Goal: Transaction & Acquisition: Book appointment/travel/reservation

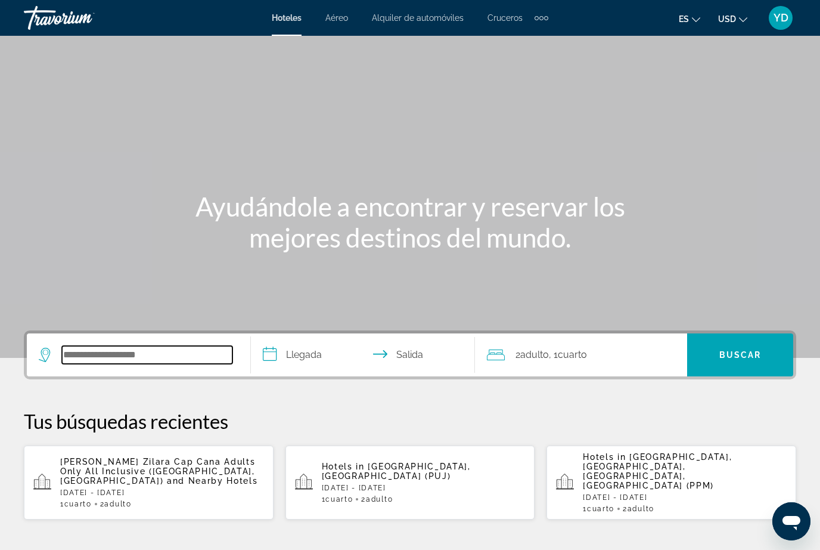
click at [164, 348] on input "Search widget" at bounding box center [147, 355] width 171 height 18
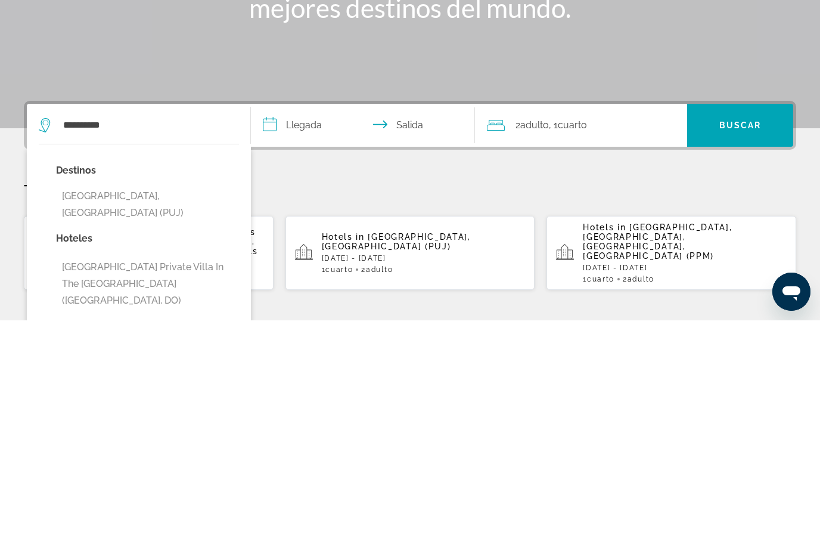
click at [204, 414] on button "[GEOGRAPHIC_DATA], [GEOGRAPHIC_DATA] (PUJ)" at bounding box center [147, 433] width 183 height 39
type input "**********"
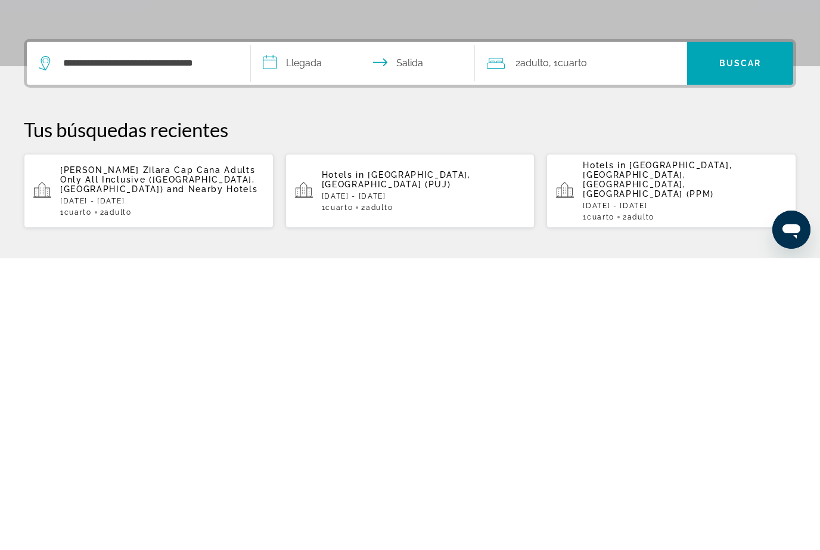
click at [318, 333] on input "**********" at bounding box center [365, 356] width 229 height 47
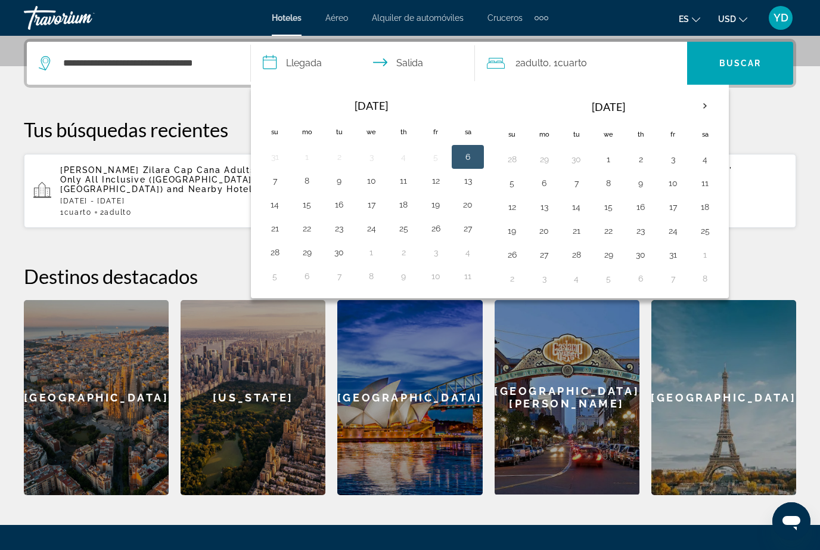
click at [607, 160] on button "1" at bounding box center [608, 159] width 19 height 17
click at [615, 153] on button "1" at bounding box center [608, 159] width 19 height 17
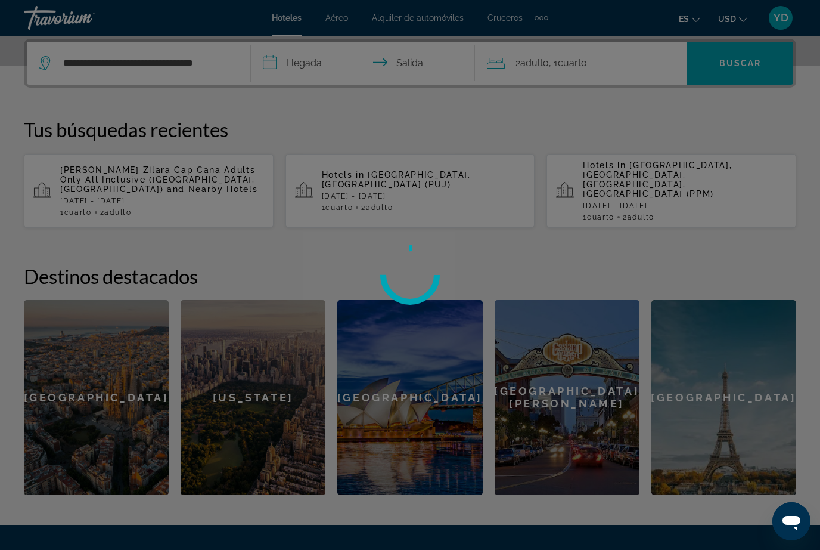
click at [305, 63] on input "**********" at bounding box center [365, 65] width 229 height 47
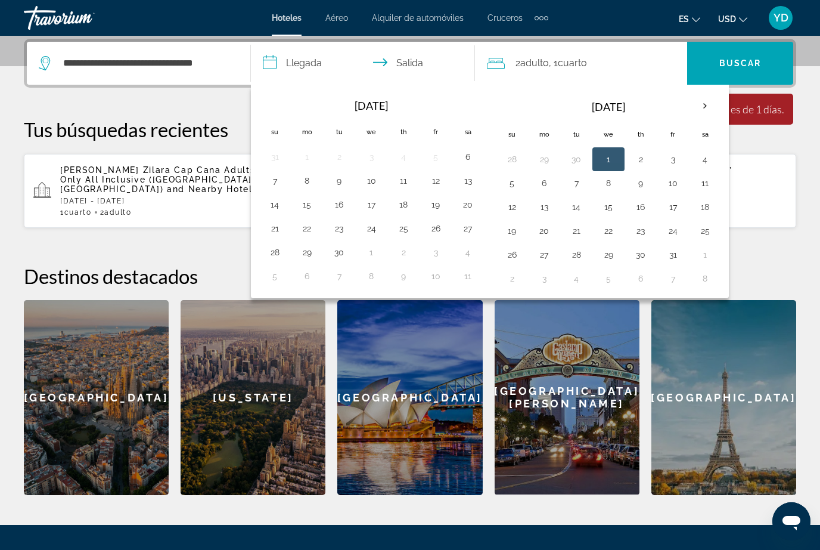
click at [637, 162] on button "2" at bounding box center [640, 159] width 19 height 17
click at [512, 181] on button "5" at bounding box center [512, 183] width 19 height 17
type input "**********"
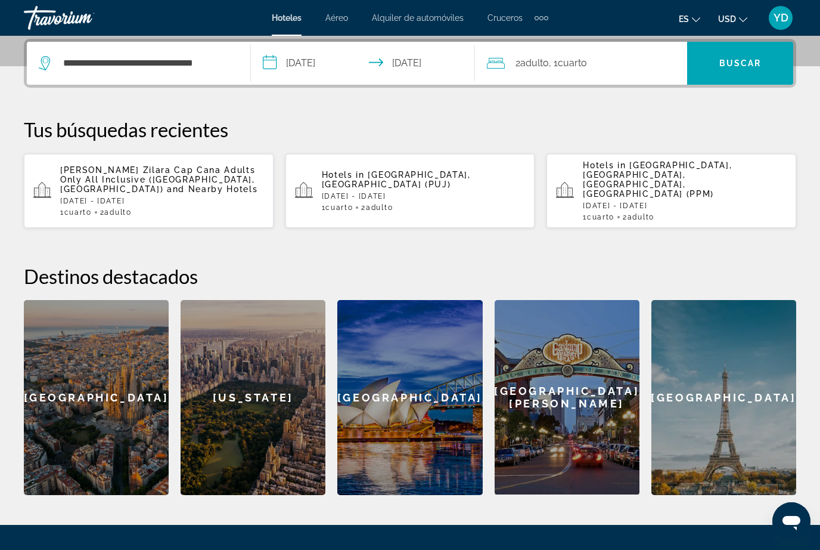
click at [752, 63] on span "Buscar" at bounding box center [741, 63] width 42 height 10
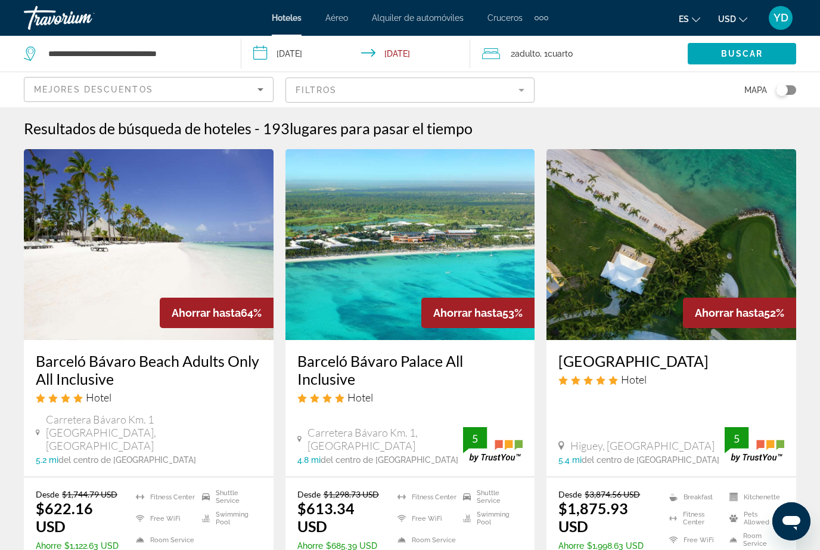
click at [186, 234] on img "Main content" at bounding box center [149, 244] width 250 height 191
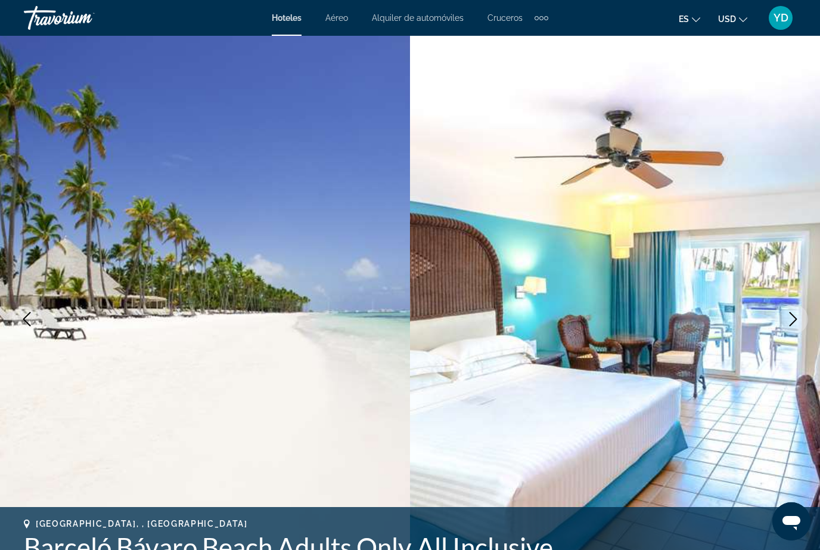
click at [788, 319] on icon "Next image" at bounding box center [793, 319] width 14 height 14
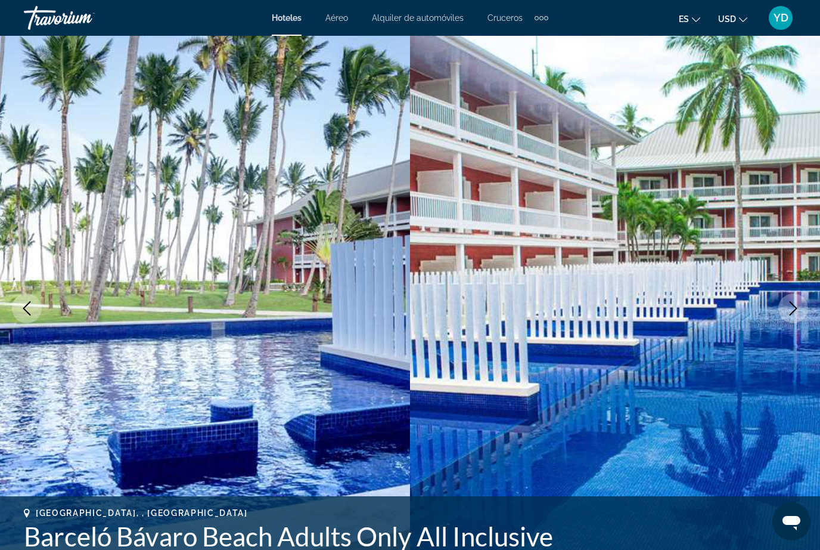
scroll to position [12, 0]
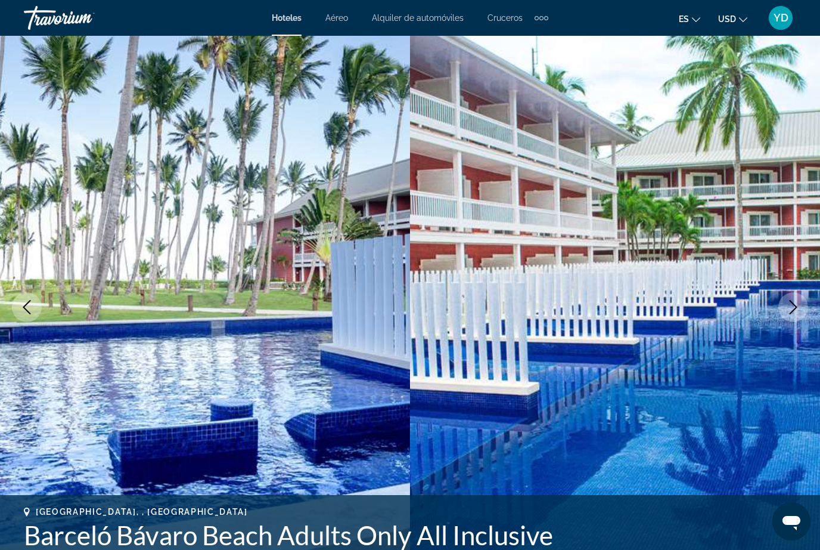
click at [786, 303] on icon "Next image" at bounding box center [793, 307] width 14 height 14
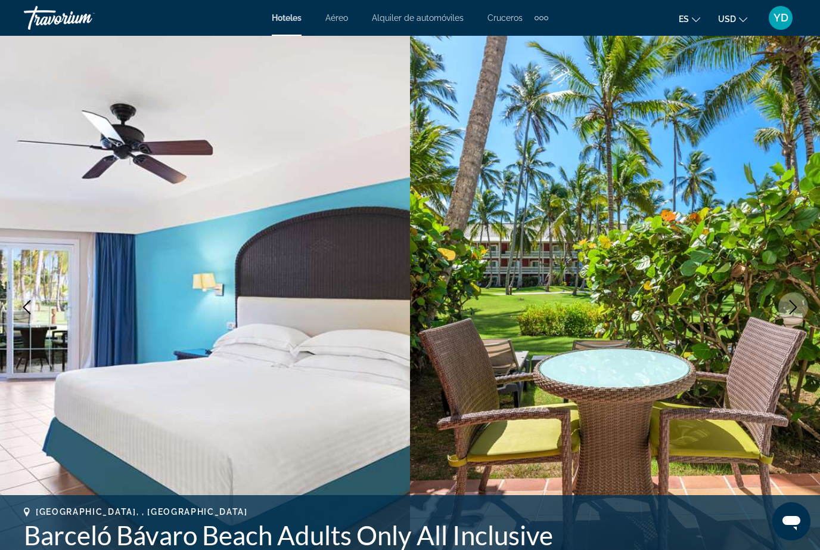
click at [788, 307] on icon "Next image" at bounding box center [793, 307] width 14 height 14
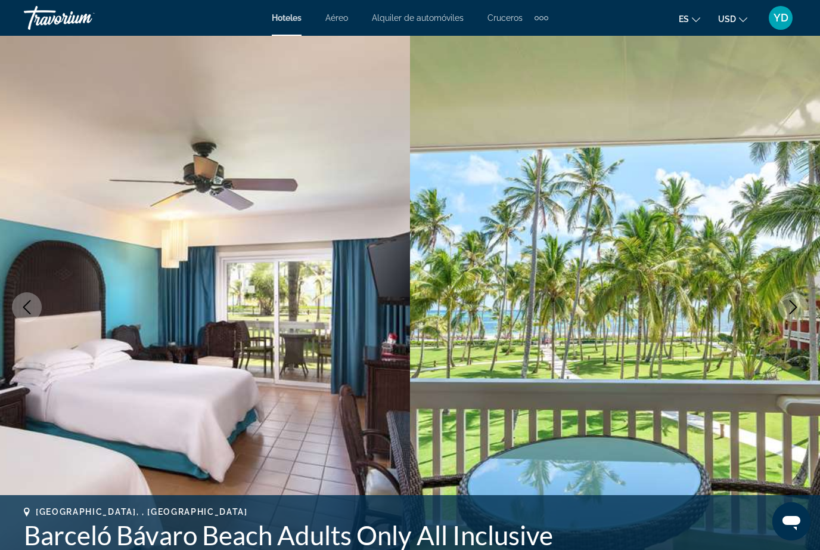
click at [788, 320] on button "Next image" at bounding box center [794, 307] width 30 height 30
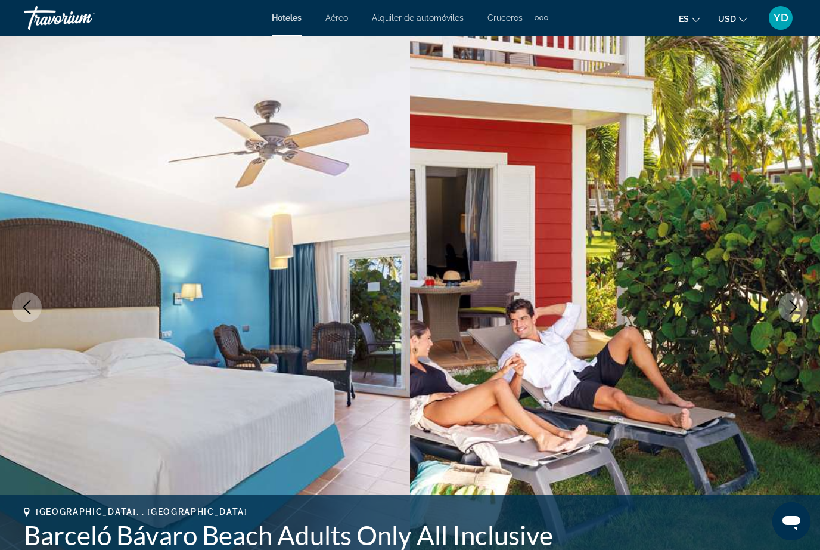
click at [792, 303] on icon "Next image" at bounding box center [793, 307] width 14 height 14
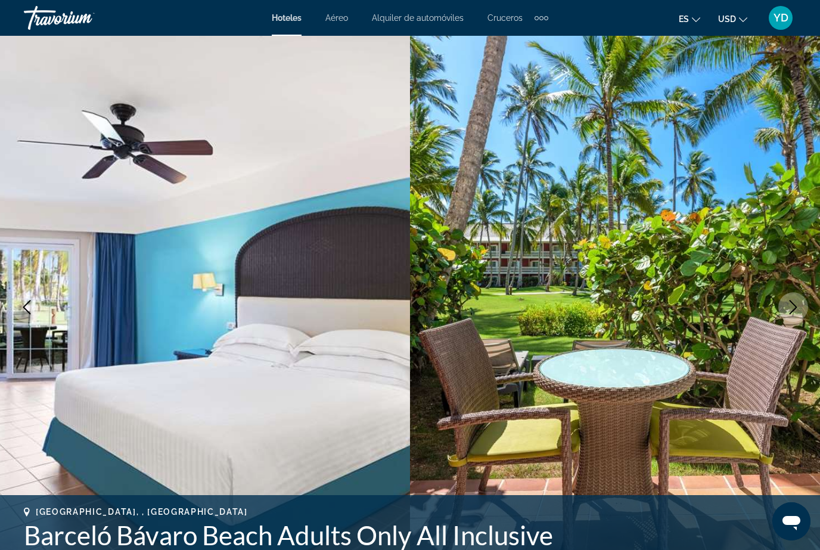
click at [789, 314] on button "Next image" at bounding box center [794, 307] width 30 height 30
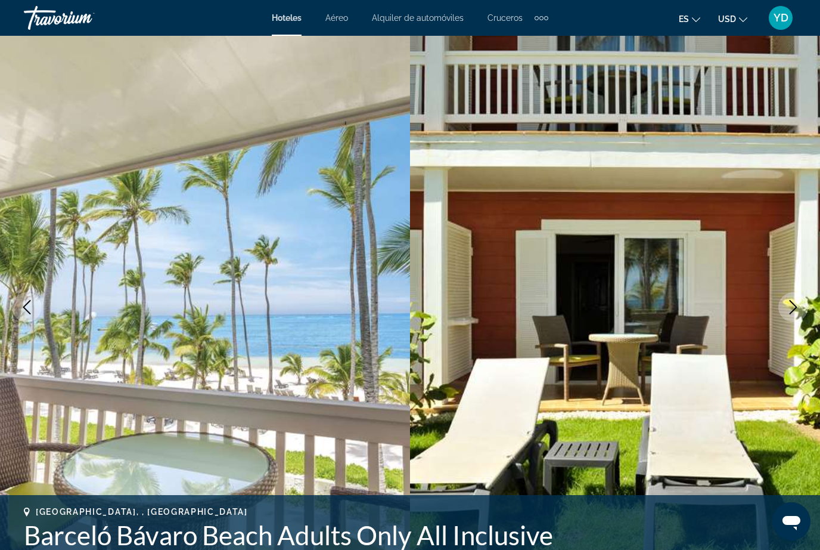
click at [790, 316] on button "Next image" at bounding box center [794, 307] width 30 height 30
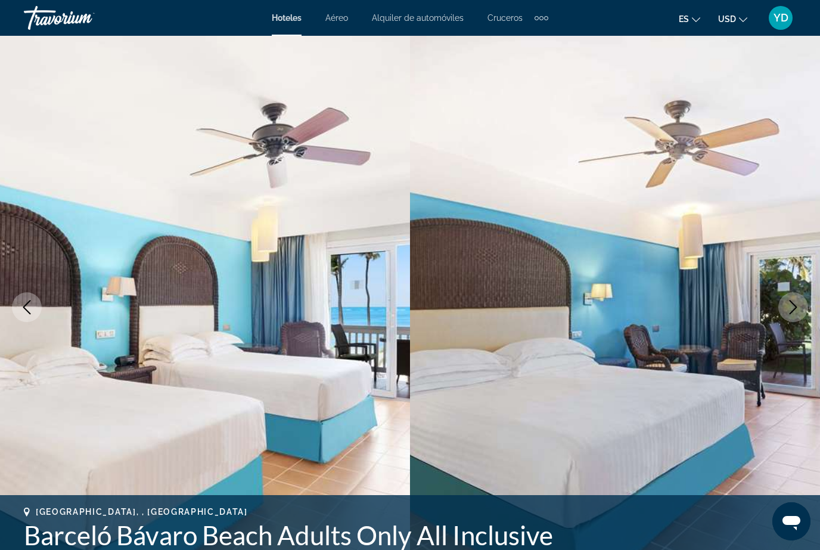
click at [789, 314] on button "Next image" at bounding box center [794, 307] width 30 height 30
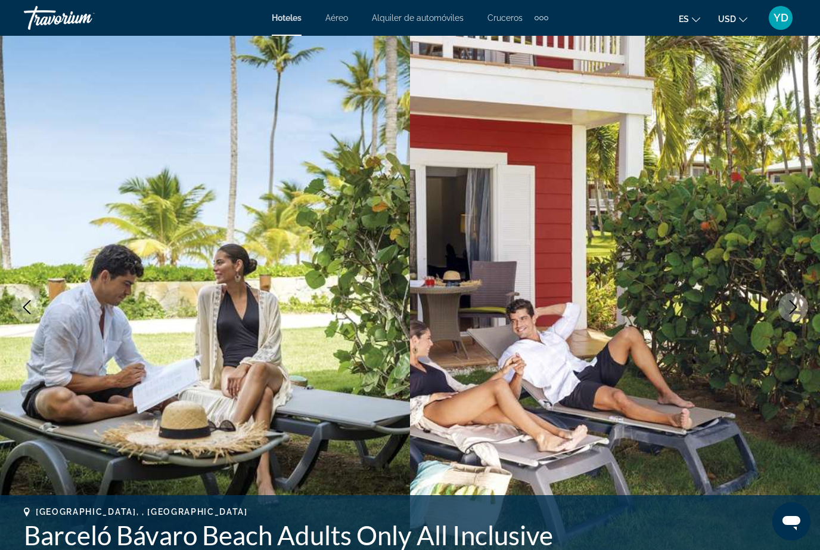
click at [789, 317] on button "Next image" at bounding box center [794, 307] width 30 height 30
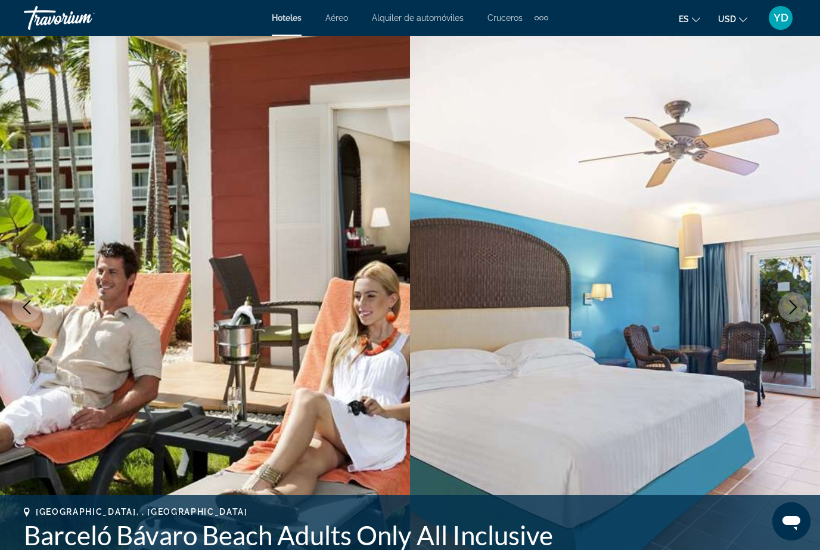
click at [789, 316] on button "Next image" at bounding box center [794, 307] width 30 height 30
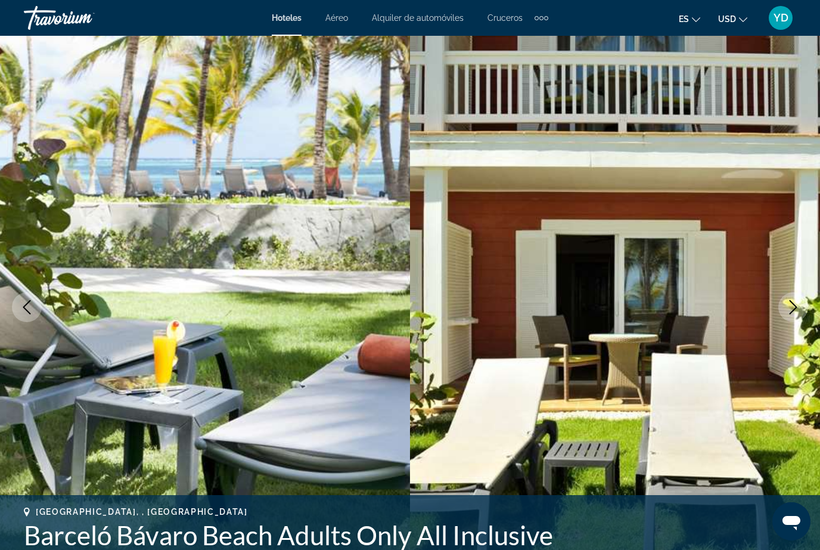
click at [791, 307] on icon "Next image" at bounding box center [793, 307] width 14 height 14
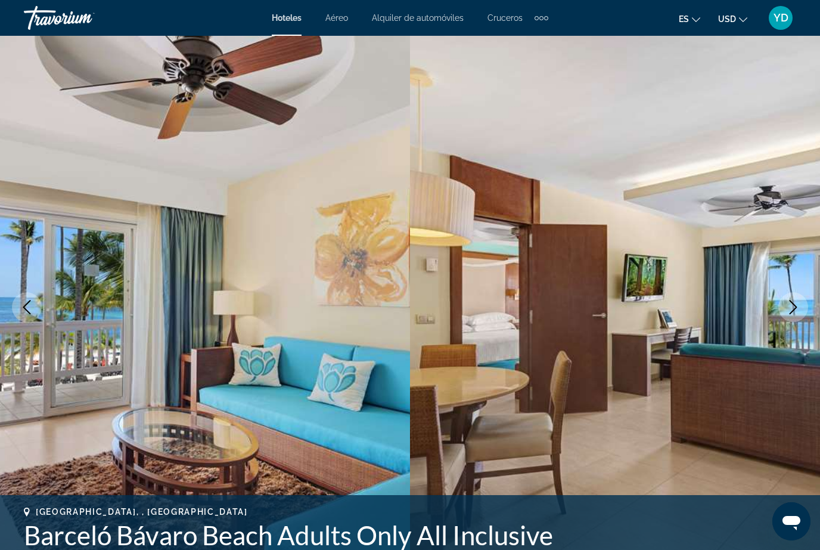
click at [790, 311] on icon "Next image" at bounding box center [793, 307] width 14 height 14
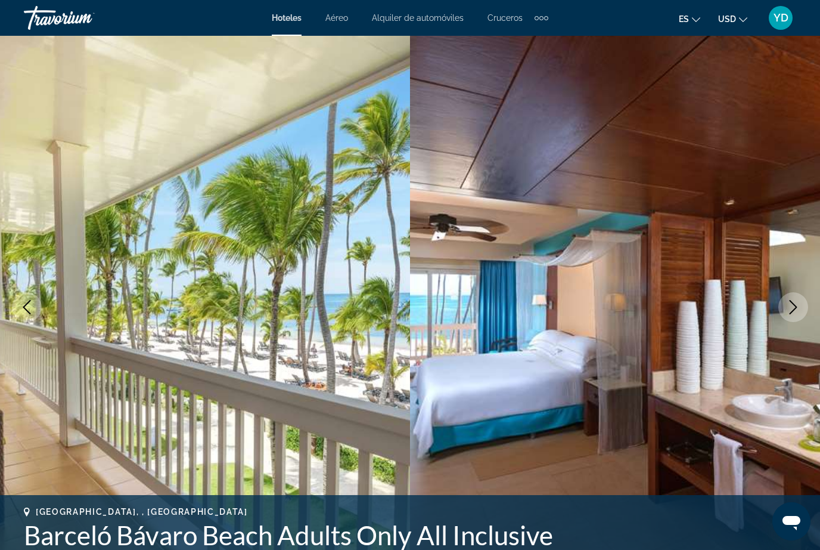
click at [789, 314] on icon "Next image" at bounding box center [793, 307] width 14 height 14
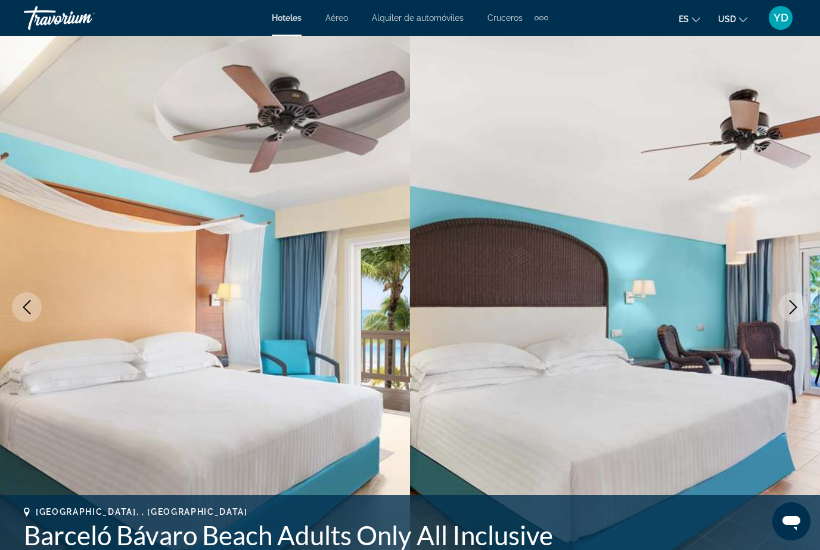
click at [789, 314] on icon "Next image" at bounding box center [793, 307] width 14 height 14
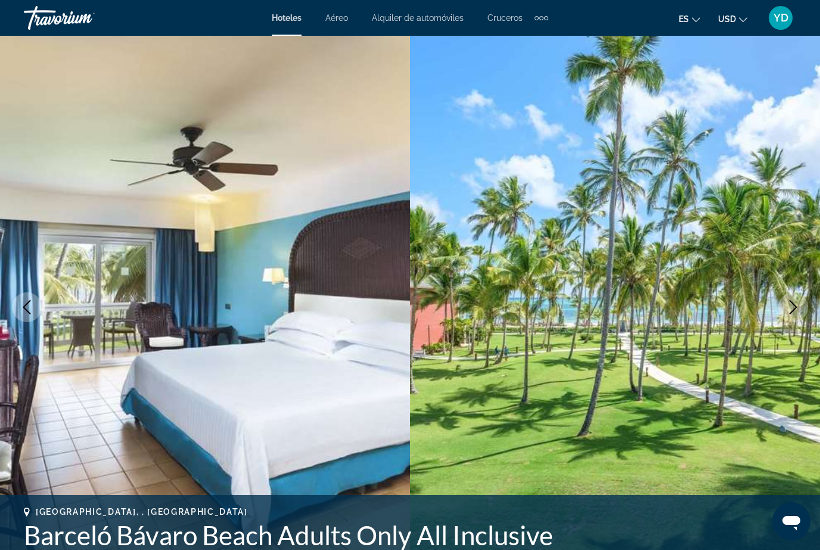
click at [791, 306] on icon "Next image" at bounding box center [793, 307] width 14 height 14
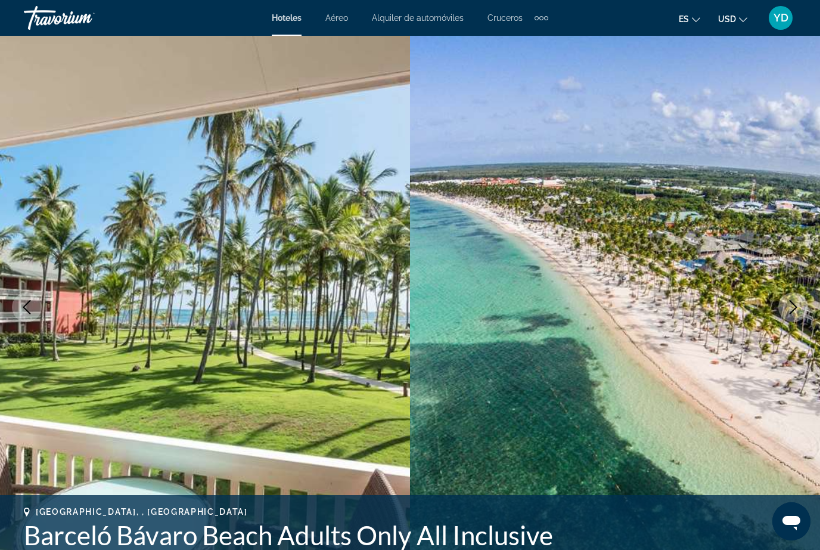
click at [797, 308] on icon "Next image" at bounding box center [793, 307] width 14 height 14
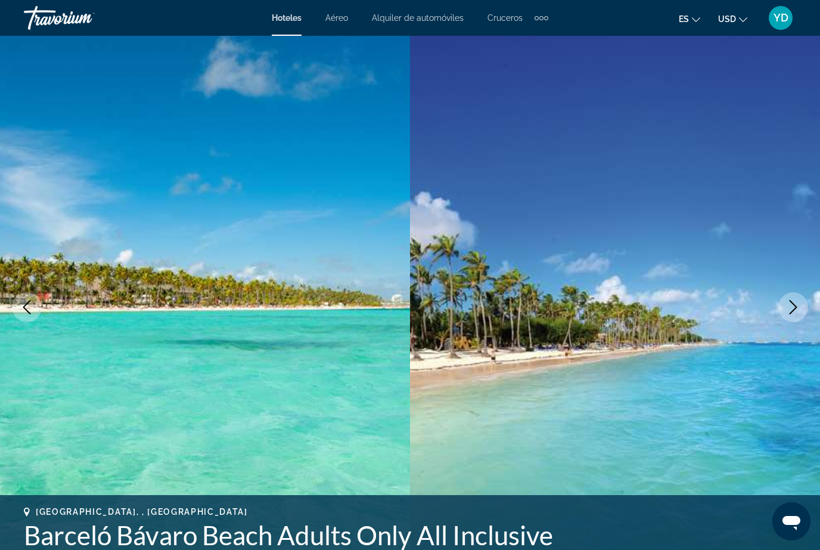
click at [794, 306] on icon "Next image" at bounding box center [793, 307] width 14 height 14
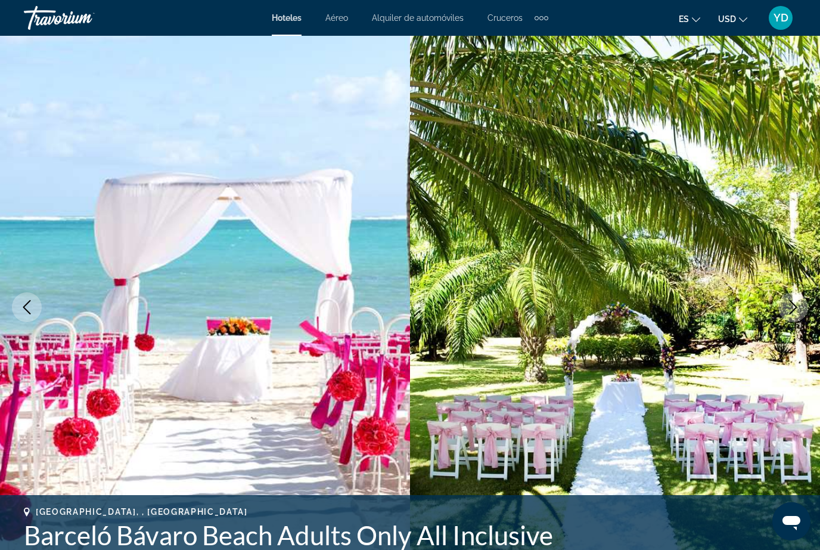
click at [792, 307] on icon "Next image" at bounding box center [793, 307] width 14 height 14
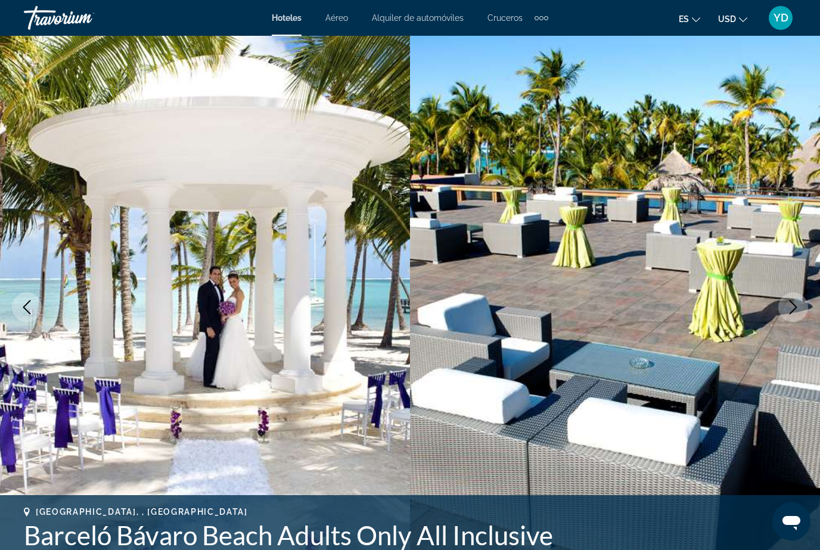
click at [793, 305] on icon "Next image" at bounding box center [793, 307] width 14 height 14
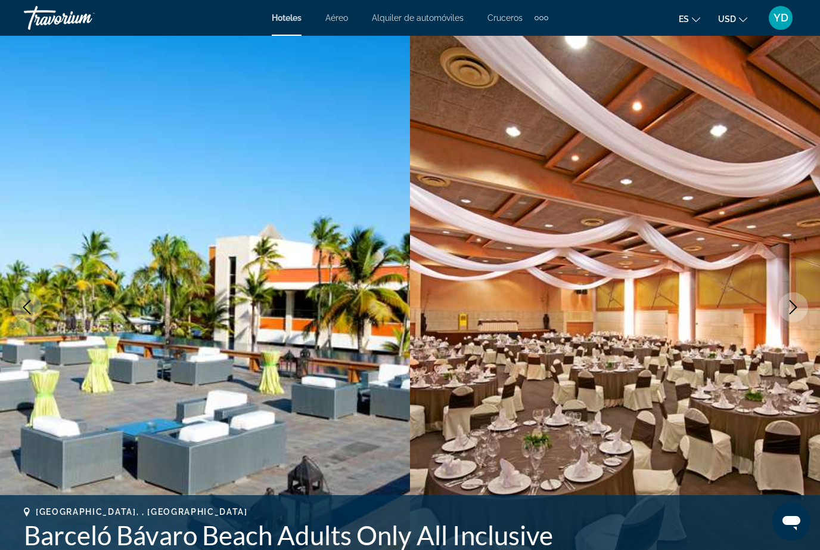
click at [793, 304] on icon "Next image" at bounding box center [793, 307] width 14 height 14
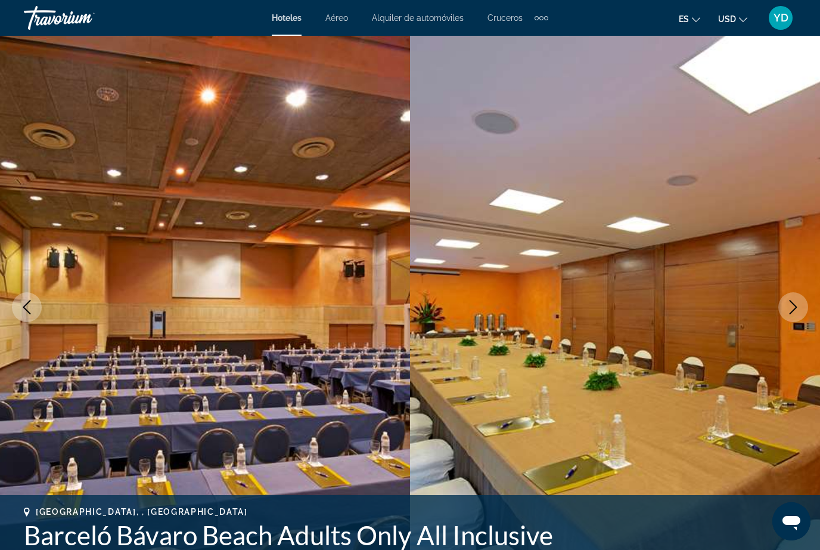
click at [793, 304] on icon "Next image" at bounding box center [793, 307] width 14 height 14
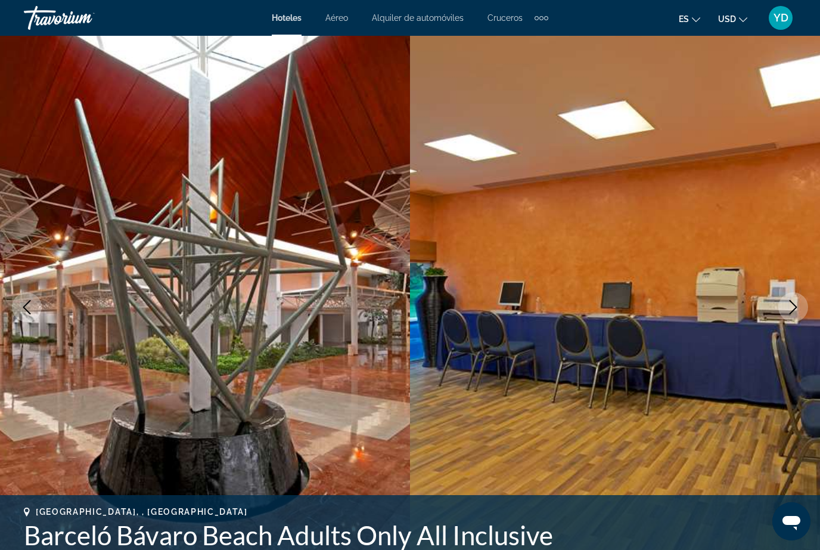
click at [791, 315] on button "Next image" at bounding box center [794, 307] width 30 height 30
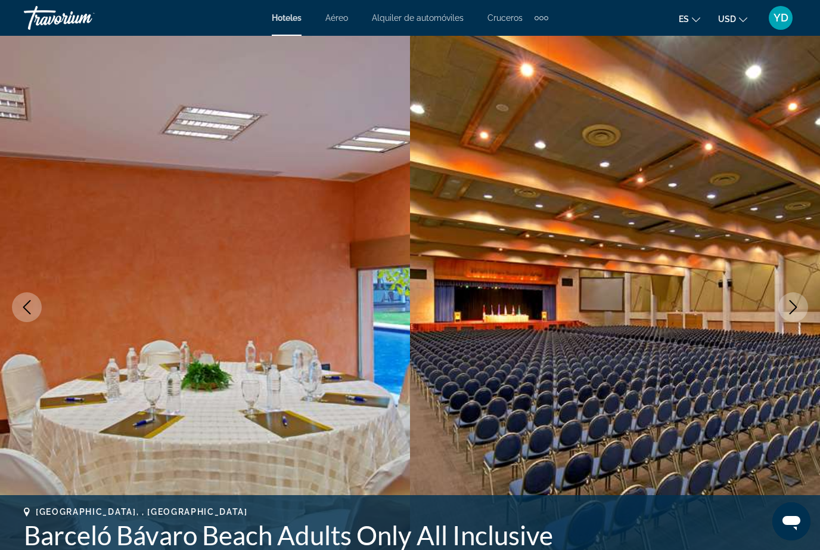
click at [790, 315] on button "Next image" at bounding box center [794, 307] width 30 height 30
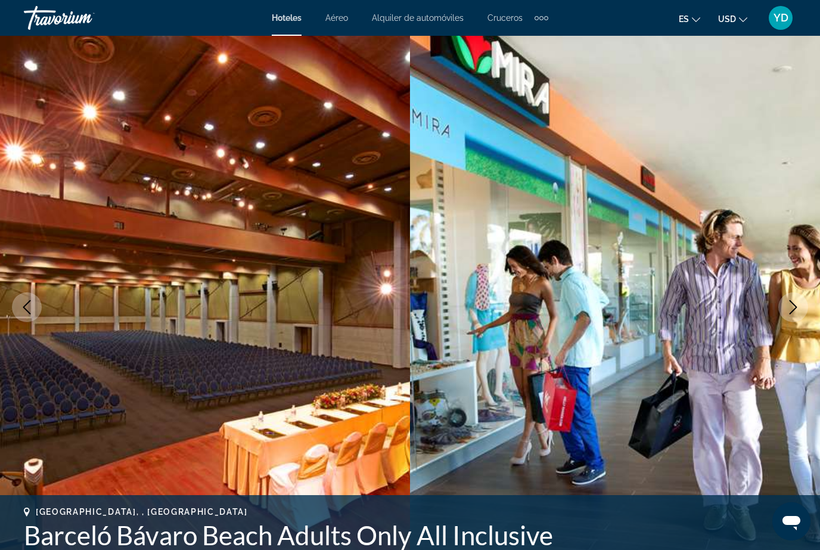
click at [790, 318] on button "Next image" at bounding box center [794, 307] width 30 height 30
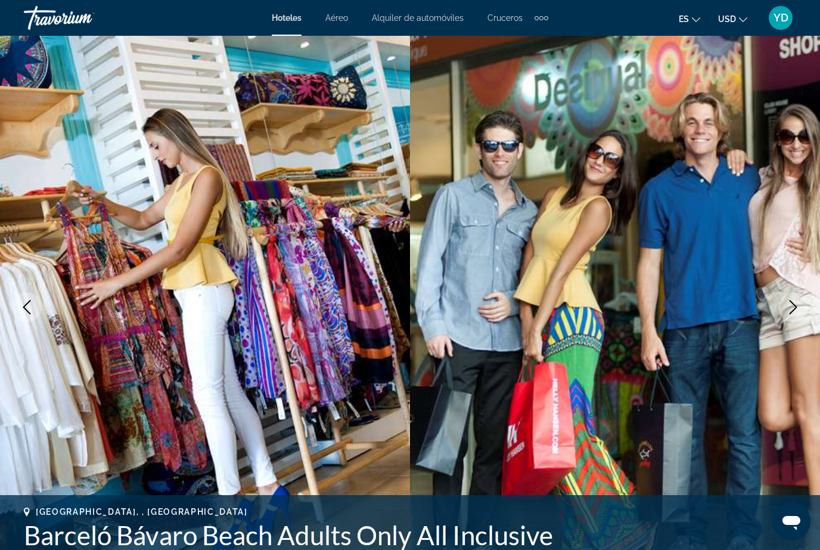
click at [791, 315] on button "Next image" at bounding box center [794, 307] width 30 height 30
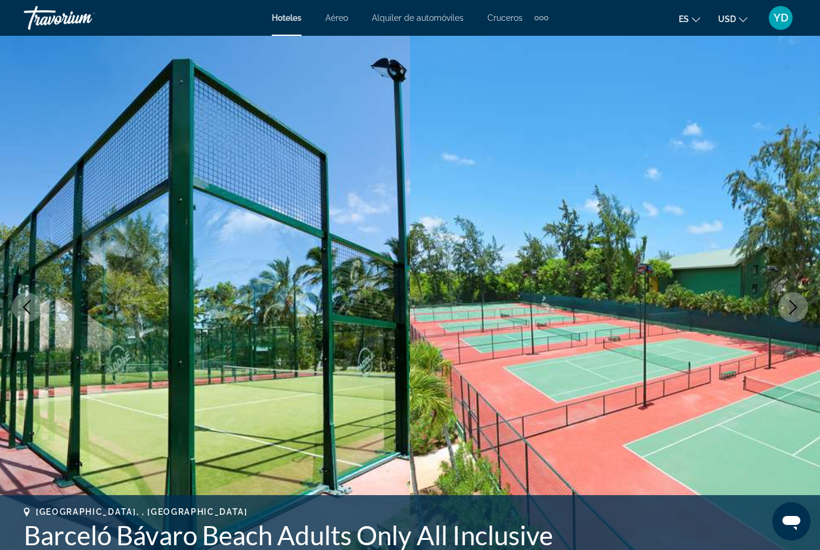
click at [792, 315] on button "Next image" at bounding box center [794, 307] width 30 height 30
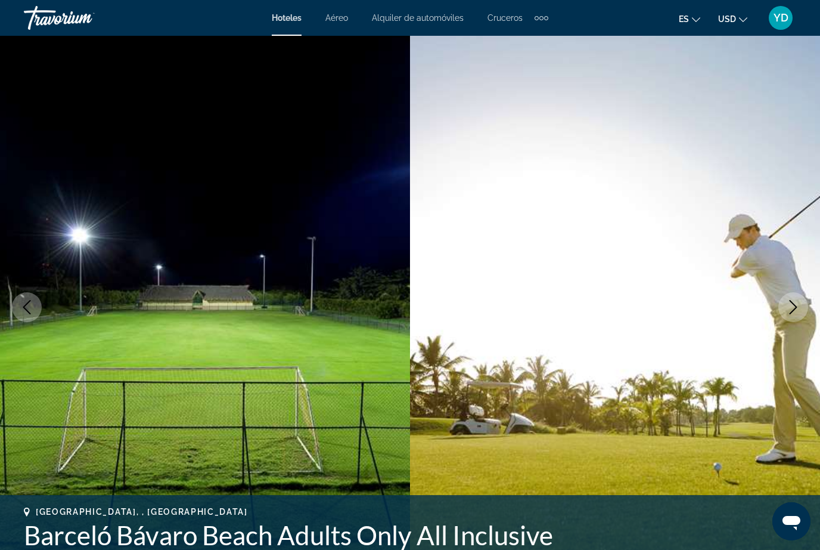
click at [793, 315] on button "Next image" at bounding box center [794, 307] width 30 height 30
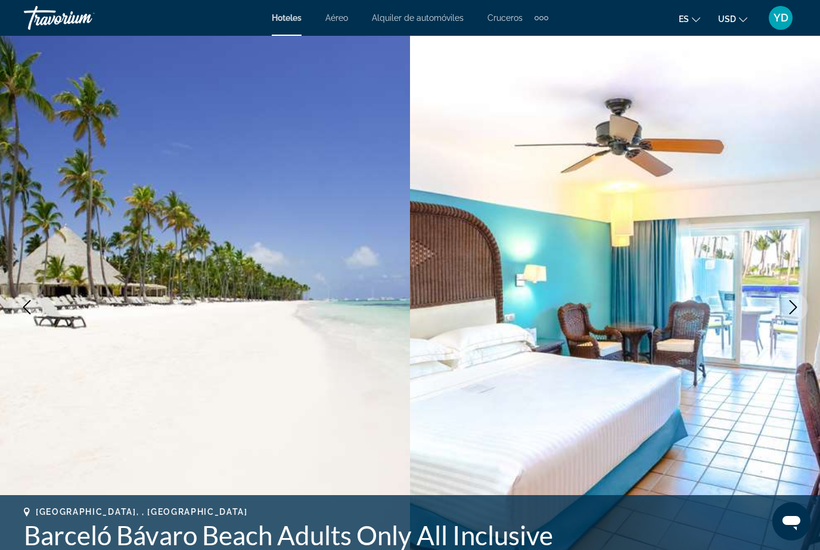
click at [789, 315] on button "Next image" at bounding box center [794, 307] width 30 height 30
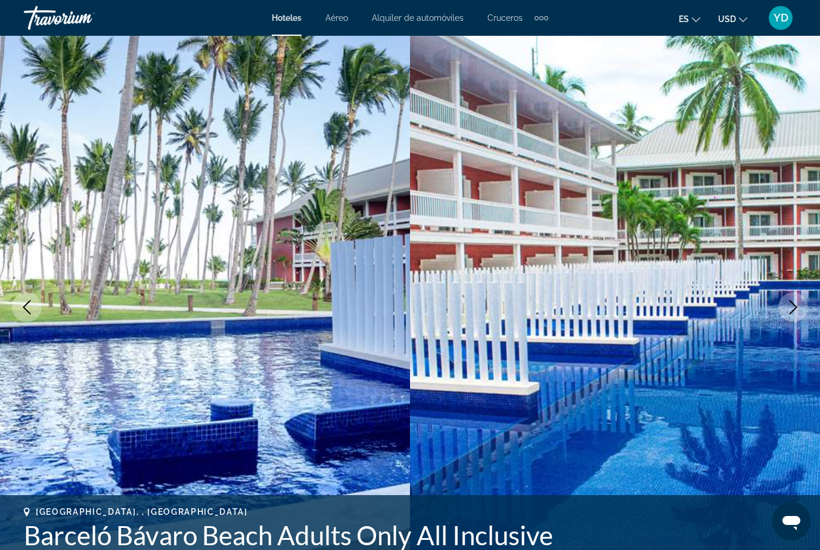
click at [790, 310] on icon "Next image" at bounding box center [793, 307] width 14 height 14
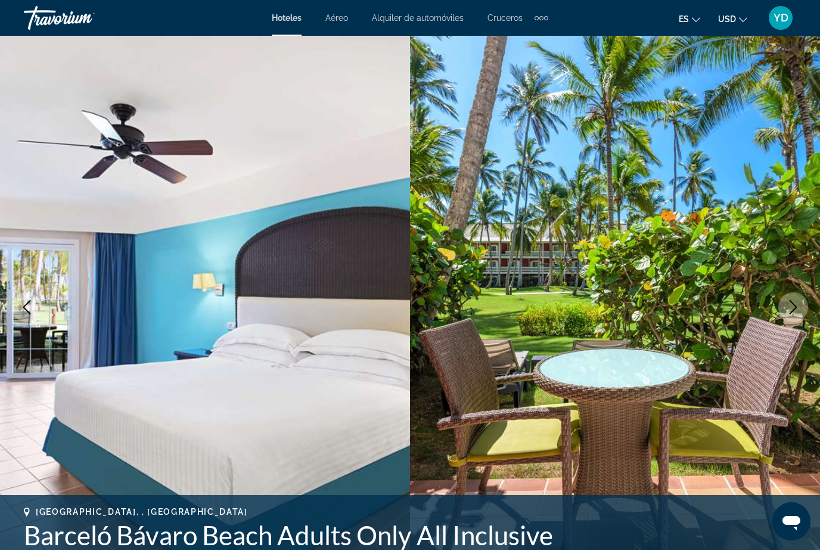
click at [790, 311] on icon "Next image" at bounding box center [793, 307] width 14 height 14
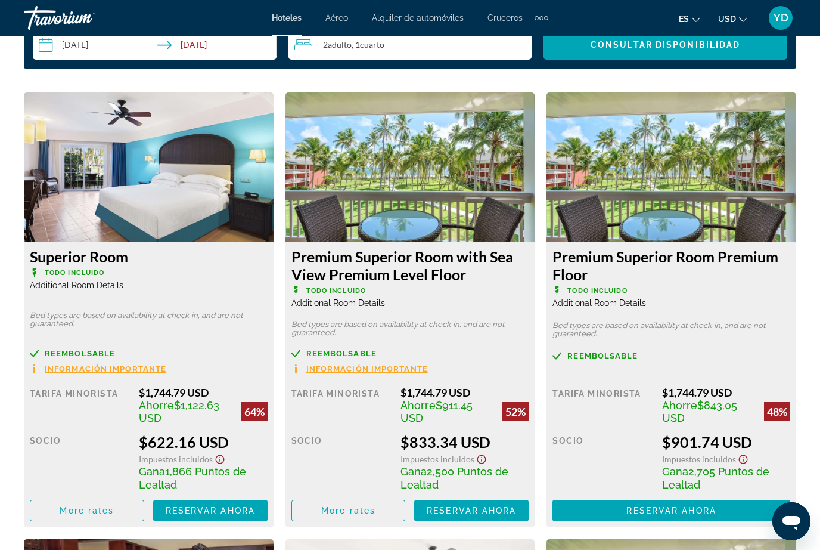
scroll to position [1817, 0]
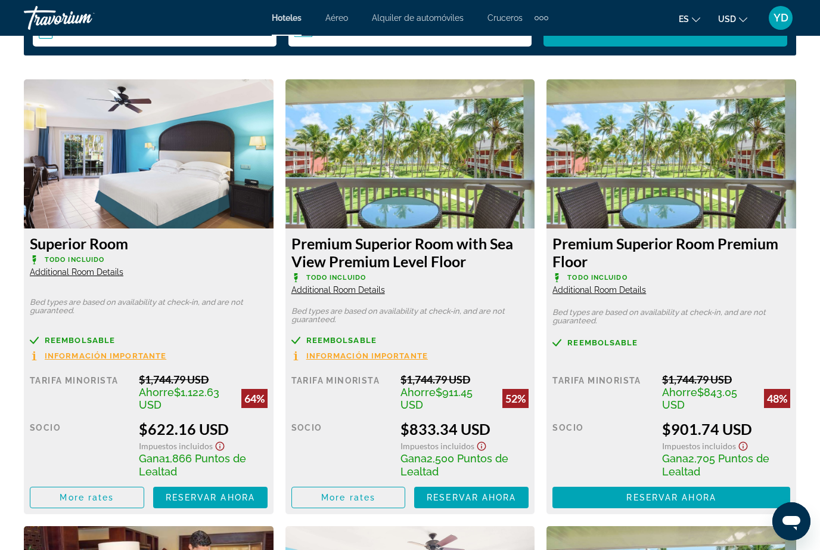
click at [211, 487] on span "Main content" at bounding box center [210, 497] width 114 height 29
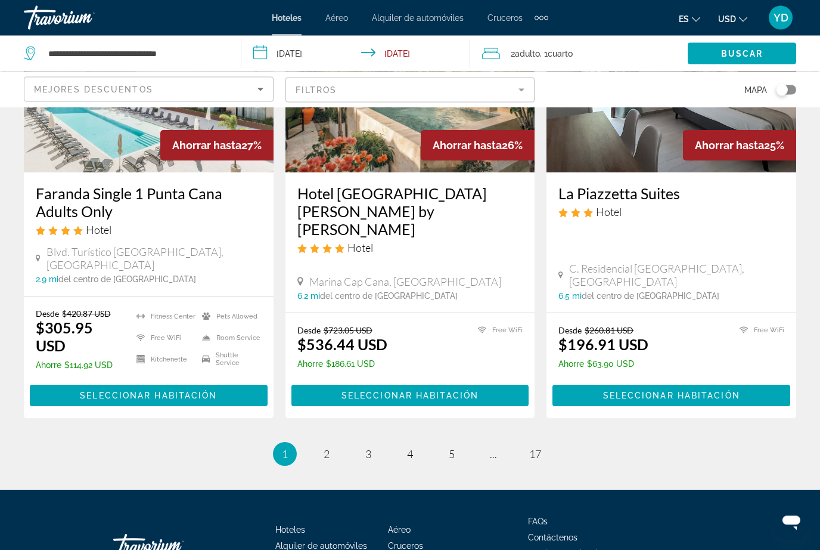
scroll to position [1599, 0]
